Goal: Task Accomplishment & Management: Manage account settings

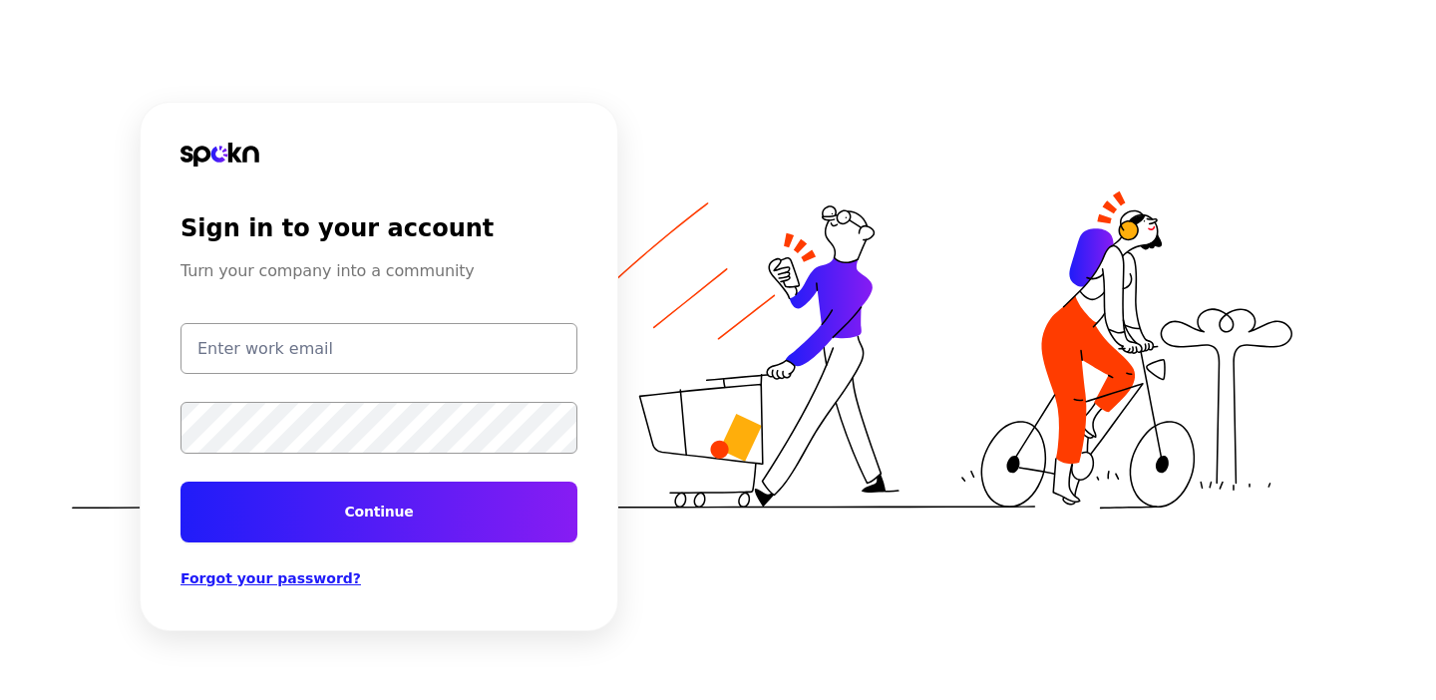
click at [280, 340] on input "email" at bounding box center [379, 348] width 397 height 51
type input "[PERSON_NAME][EMAIL_ADDRESS][PERSON_NAME][DOMAIN_NAME]"
click at [181, 482] on button "Continue" at bounding box center [379, 512] width 397 height 61
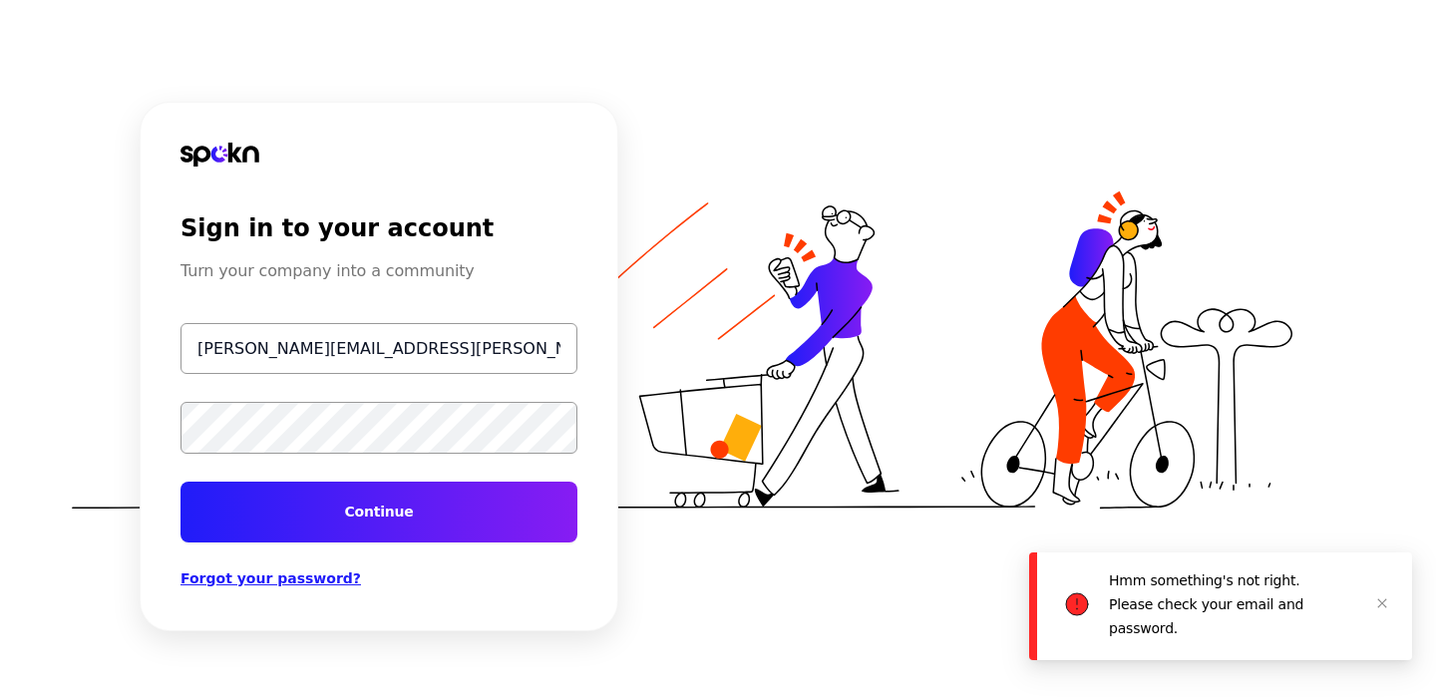
click at [372, 534] on button "Continue" at bounding box center [379, 512] width 397 height 61
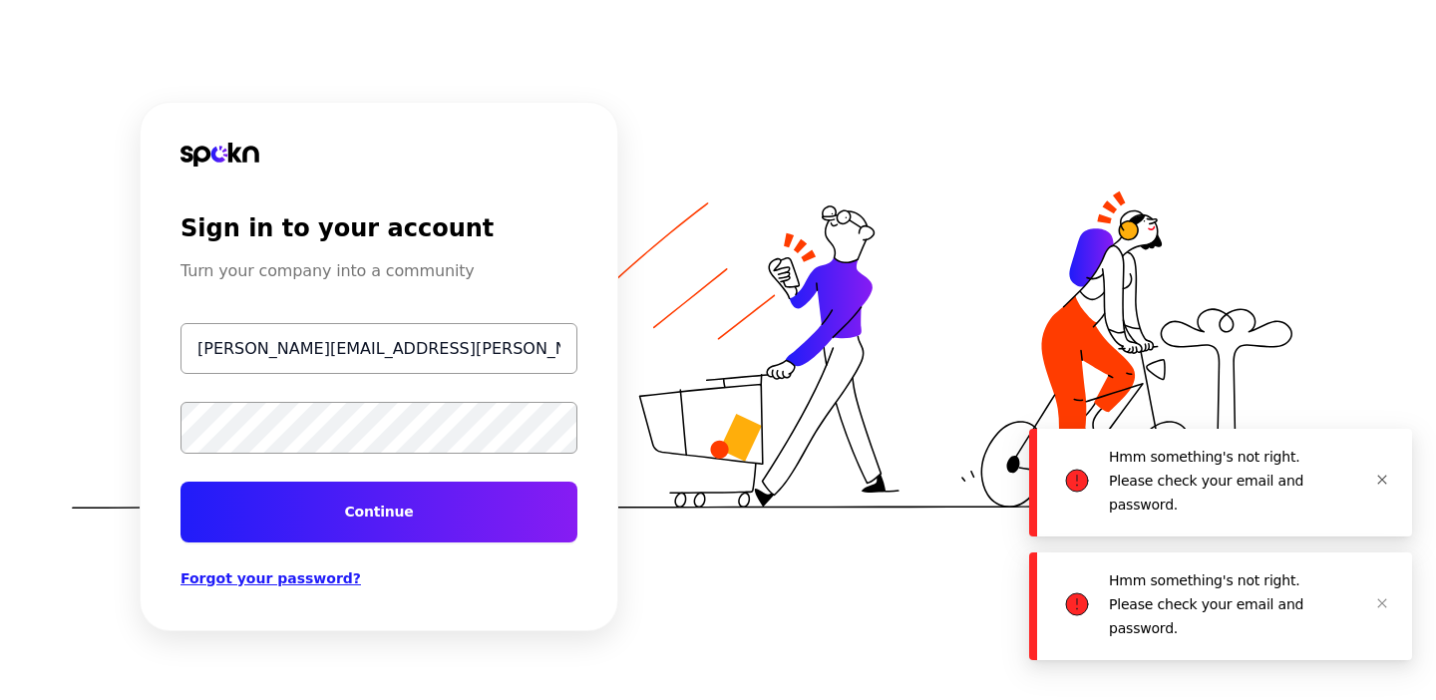
click at [1386, 474] on icon "close" at bounding box center [1383, 480] width 12 height 12
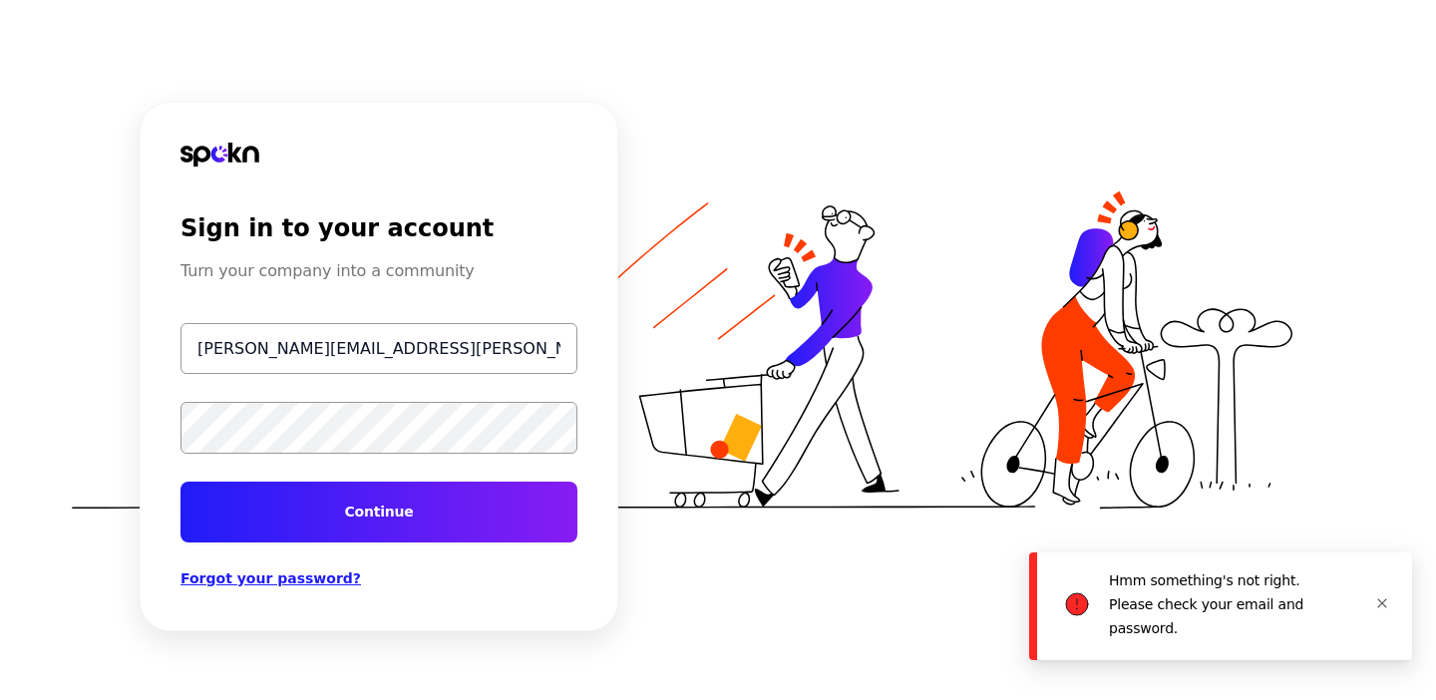
click at [1385, 607] on icon "close" at bounding box center [1383, 604] width 12 height 12
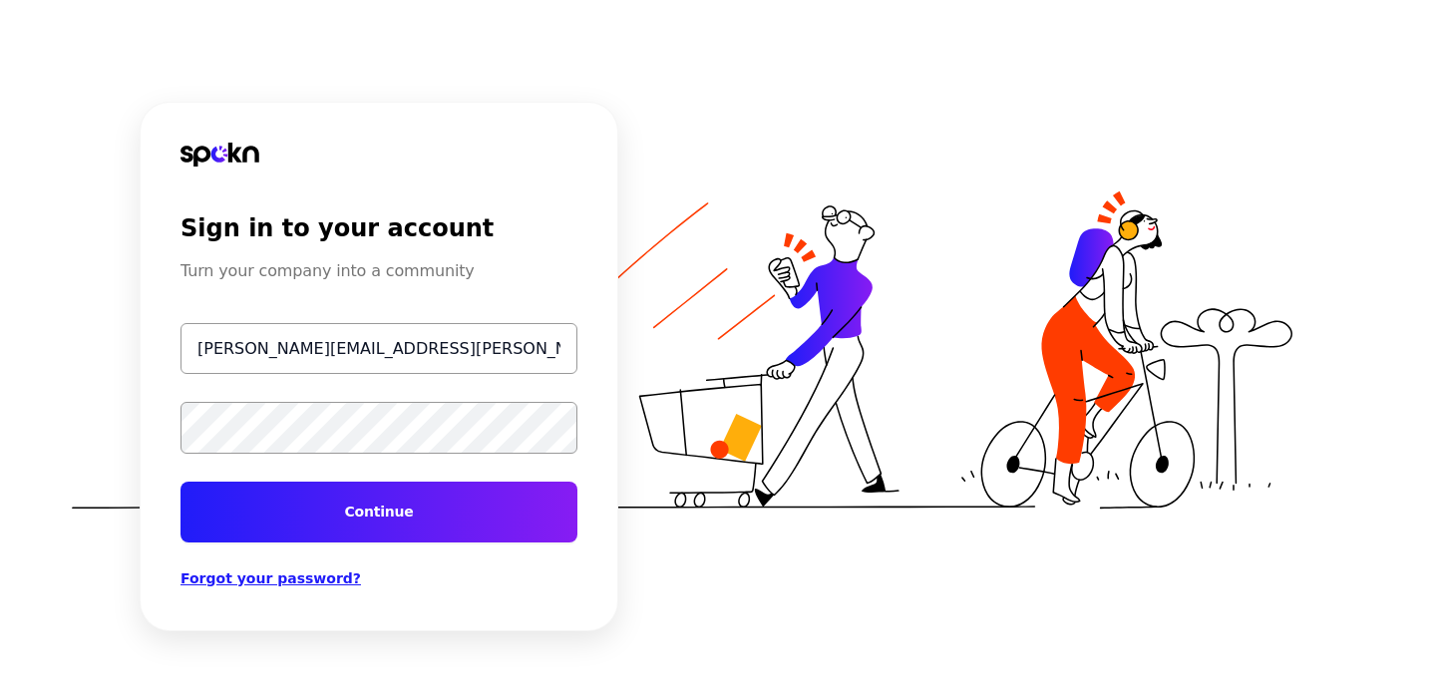
click at [160, 426] on div "Sign in to your account Turn your company into a community [PERSON_NAME][EMAIL_…" at bounding box center [379, 366] width 479 height 529
click at [181, 482] on button "Continue" at bounding box center [379, 512] width 397 height 61
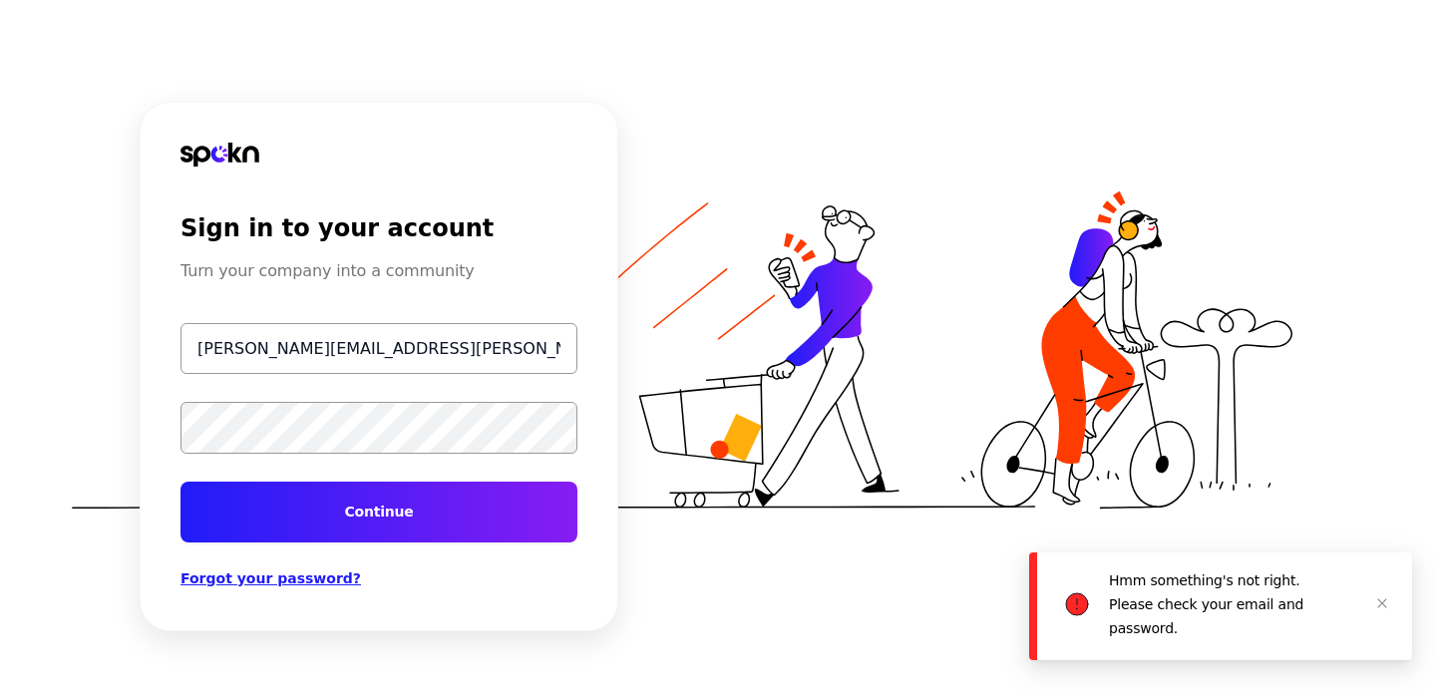
click at [181, 482] on button "Continue" at bounding box center [379, 512] width 397 height 61
